Goal: Task Accomplishment & Management: Use online tool/utility

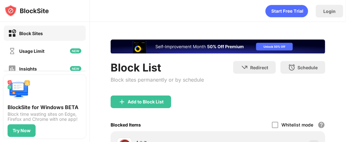
click at [193, 113] on div "Add to Block List" at bounding box center [218, 106] width 215 height 23
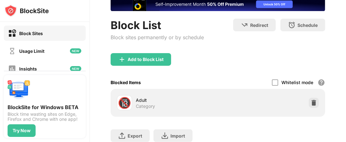
scroll to position [43, 0]
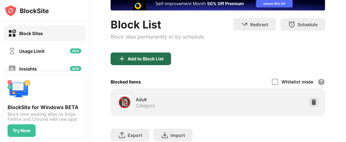
click at [144, 61] on div "Add to Block List" at bounding box center [146, 58] width 36 height 5
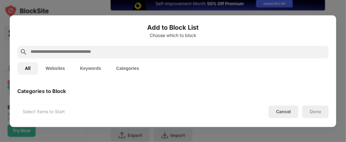
click at [142, 52] on input "text" at bounding box center [178, 52] width 296 height 8
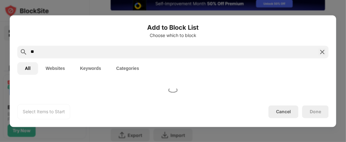
type input "*"
